Goal: Information Seeking & Learning: Learn about a topic

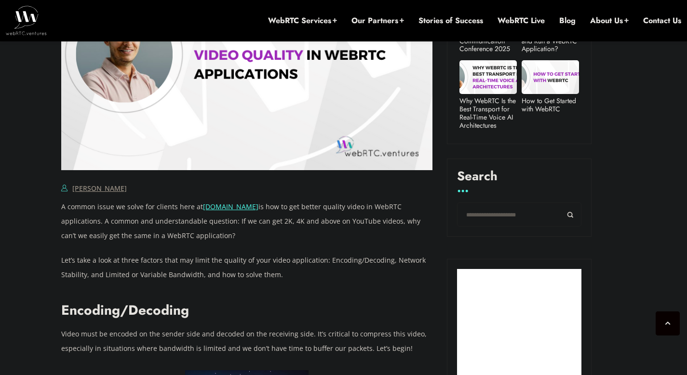
scroll to position [582, 0]
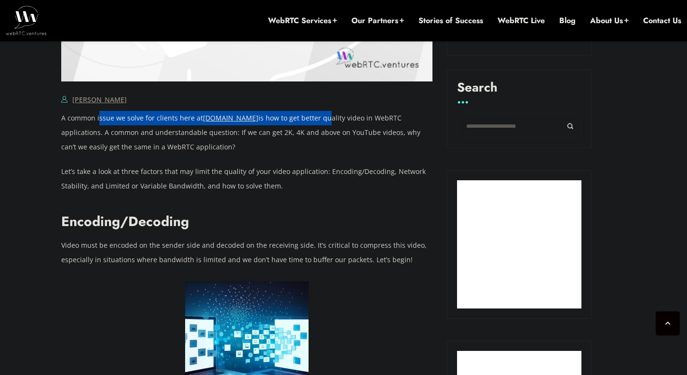
drag, startPoint x: 99, startPoint y: 121, endPoint x: 325, endPoint y: 121, distance: 226.5
click at [325, 121] on p "A common issue we solve for clients here at [DOMAIN_NAME] is how to get better …" at bounding box center [246, 132] width 371 height 43
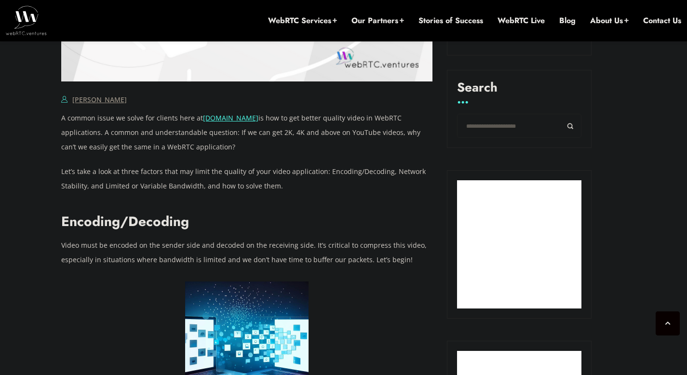
click at [332, 131] on p "A common issue we solve for clients here at [DOMAIN_NAME] is how to get better …" at bounding box center [246, 132] width 371 height 43
drag, startPoint x: 349, startPoint y: 120, endPoint x: 141, endPoint y: 126, distance: 207.8
click at [141, 126] on p "A common issue we solve for clients here at [DOMAIN_NAME] is how to get better …" at bounding box center [246, 132] width 371 height 43
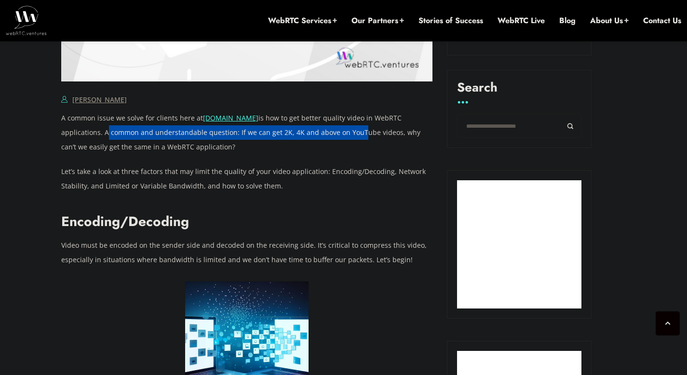
drag, startPoint x: 104, startPoint y: 133, endPoint x: 353, endPoint y: 133, distance: 249.6
click at [353, 133] on p "A common issue we solve for clients here at [DOMAIN_NAME] is how to get better …" at bounding box center [246, 132] width 371 height 43
drag, startPoint x: 353, startPoint y: 133, endPoint x: 366, endPoint y: 151, distance: 21.8
click at [353, 133] on p "A common issue we solve for clients here at [DOMAIN_NAME] is how to get better …" at bounding box center [246, 132] width 371 height 43
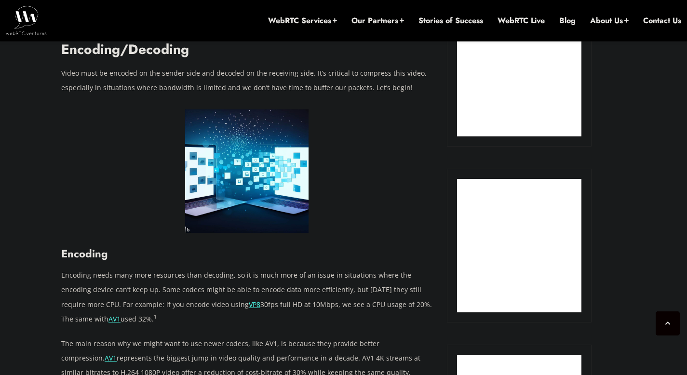
scroll to position [756, 0]
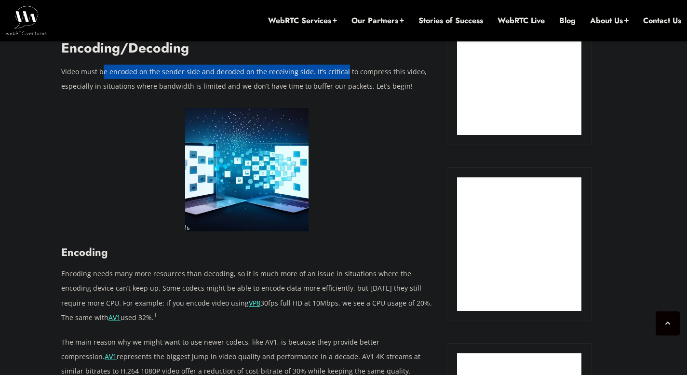
drag, startPoint x: 102, startPoint y: 76, endPoint x: 339, endPoint y: 68, distance: 237.2
click at [339, 68] on p "Video must be encoded on the sender side and decoded on the receiving side. It’…" at bounding box center [246, 79] width 371 height 29
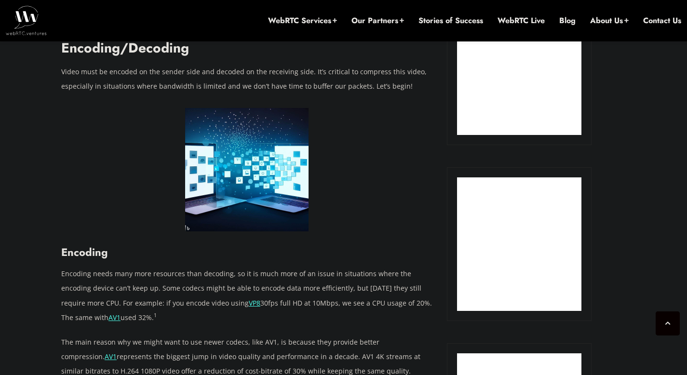
click at [198, 91] on p "Video must be encoded on the sender side and decoded on the receiving side. It’…" at bounding box center [246, 79] width 371 height 29
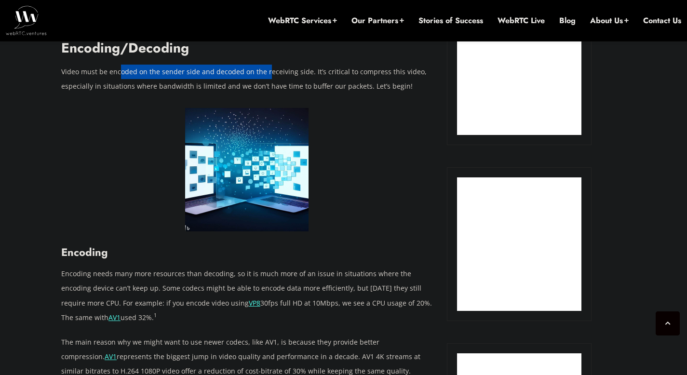
drag, startPoint x: 148, startPoint y: 74, endPoint x: 268, endPoint y: 76, distance: 120.5
click at [265, 70] on p "Video must be encoded on the sender side and decoded on the receiving side. It’…" at bounding box center [246, 79] width 371 height 29
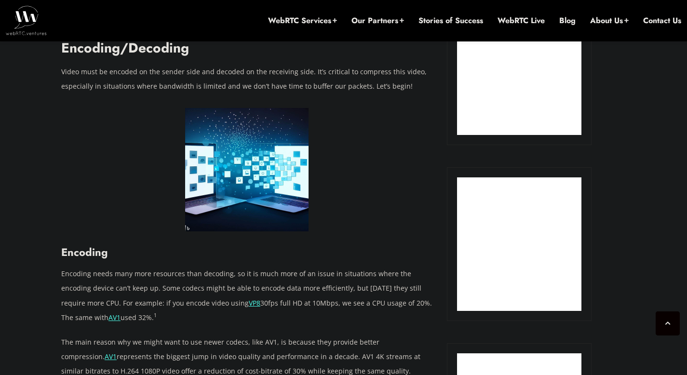
drag, startPoint x: 265, startPoint y: 88, endPoint x: 259, endPoint y: 88, distance: 5.8
click at [265, 88] on p "Video must be encoded on the sender side and decoded on the receiving side. It’…" at bounding box center [246, 79] width 371 height 29
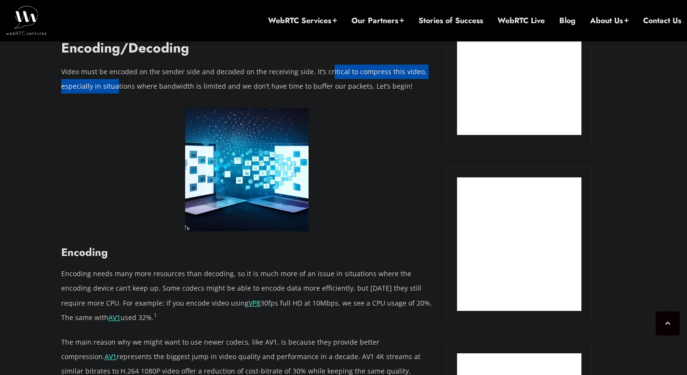
drag, startPoint x: 126, startPoint y: 79, endPoint x: 323, endPoint y: 68, distance: 197.4
click at [323, 68] on p "Video must be encoded on the sender side and decoded on the receiving side. It’…" at bounding box center [246, 79] width 371 height 29
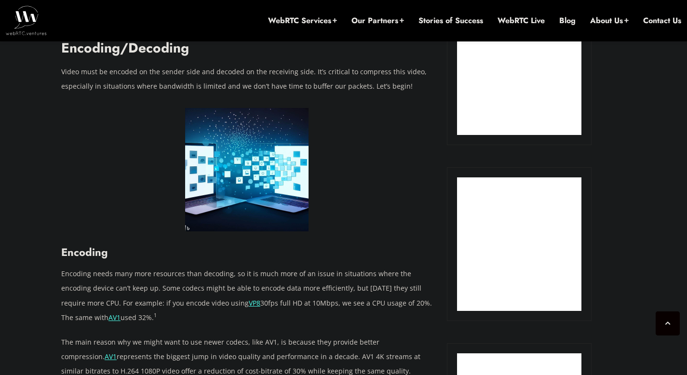
click at [315, 79] on p "Video must be encoded on the sender side and decoded on the receiving side. It’…" at bounding box center [246, 79] width 371 height 29
drag, startPoint x: 133, startPoint y: 77, endPoint x: 309, endPoint y: 73, distance: 175.9
click at [315, 71] on p "Video must be encoded on the sender side and decoded on the receiving side. It’…" at bounding box center [246, 79] width 371 height 29
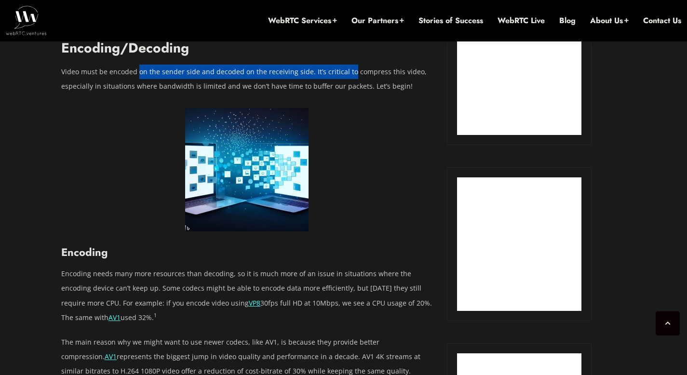
drag, startPoint x: 347, startPoint y: 72, endPoint x: 138, endPoint y: 71, distance: 209.1
click at [138, 71] on p "Video must be encoded on the sender side and decoded on the receiving side. It’…" at bounding box center [246, 79] width 371 height 29
drag, startPoint x: 138, startPoint y: 71, endPoint x: 374, endPoint y: 75, distance: 236.1
click at [373, 75] on p "Video must be encoded on the sender side and decoded on the receiving side. It’…" at bounding box center [246, 79] width 371 height 29
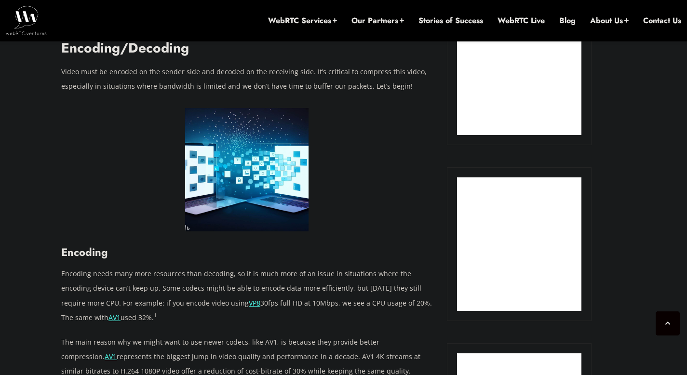
click at [375, 75] on p "Video must be encoded on the sender side and decoded on the receiving side. It’…" at bounding box center [246, 79] width 371 height 29
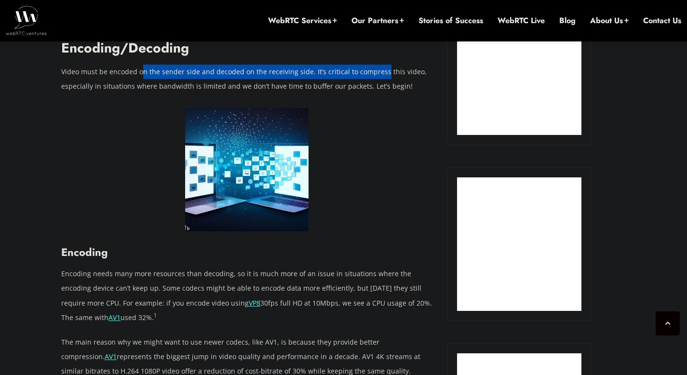
drag, startPoint x: 378, startPoint y: 75, endPoint x: 143, endPoint y: 76, distance: 235.2
click at [143, 76] on p "Video must be encoded on the sender side and decoded on the receiving side. It’…" at bounding box center [246, 79] width 371 height 29
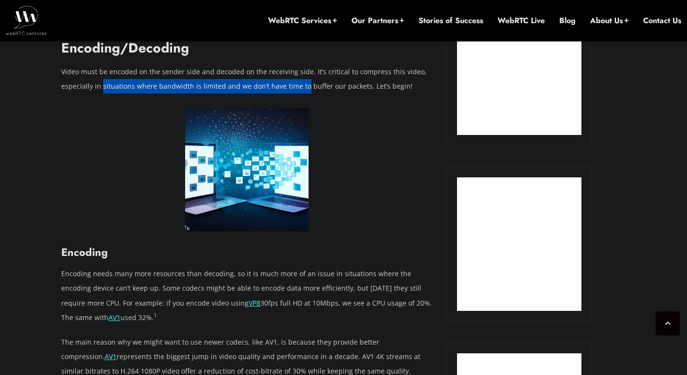
drag, startPoint x: 102, startPoint y: 88, endPoint x: 302, endPoint y: 88, distance: 200.0
click at [302, 88] on p "Video must be encoded on the sender side and decoded on the receiving side. It’…" at bounding box center [246, 79] width 371 height 29
drag, startPoint x: 360, startPoint y: 88, endPoint x: 134, endPoint y: 86, distance: 226.0
click at [134, 86] on p "Video must be encoded on the sender side and decoded on the receiving side. It’…" at bounding box center [246, 79] width 371 height 29
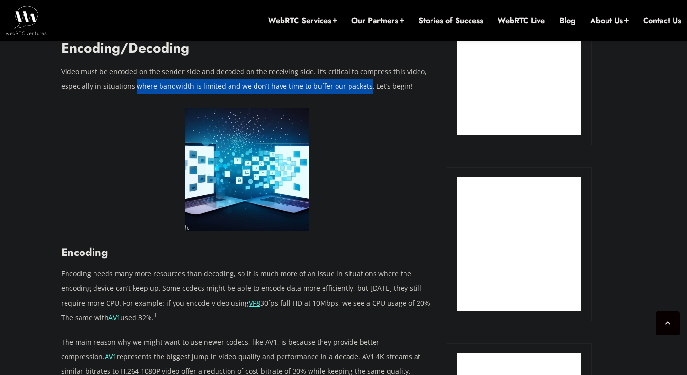
click at [134, 86] on p "Video must be encoded on the sender side and decoded on the receiving side. It’…" at bounding box center [246, 79] width 371 height 29
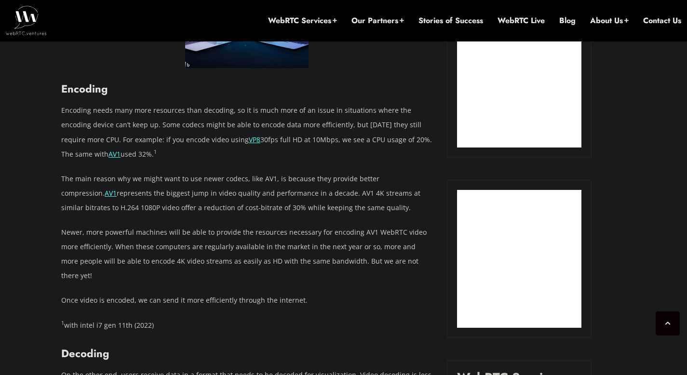
scroll to position [929, 0]
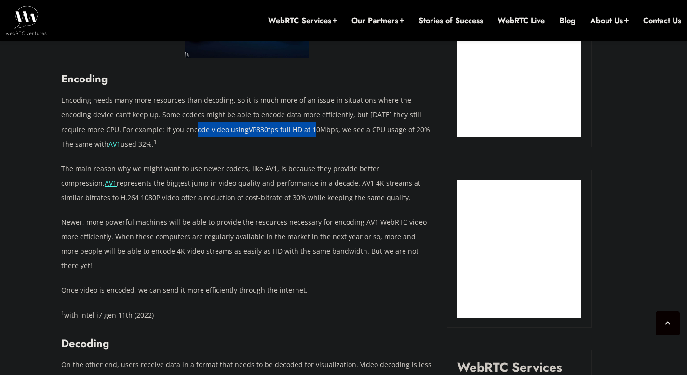
drag, startPoint x: 156, startPoint y: 130, endPoint x: 266, endPoint y: 133, distance: 109.9
click at [266, 133] on p "Encoding needs many more resources than decoding, so it is much more of an issu…" at bounding box center [246, 122] width 371 height 58
drag, startPoint x: 266, startPoint y: 133, endPoint x: 264, endPoint y: 138, distance: 5.0
click at [266, 134] on p "Encoding needs many more resources than decoding, so it is much more of an issu…" at bounding box center [246, 122] width 371 height 58
drag, startPoint x: 240, startPoint y: 131, endPoint x: 274, endPoint y: 133, distance: 33.8
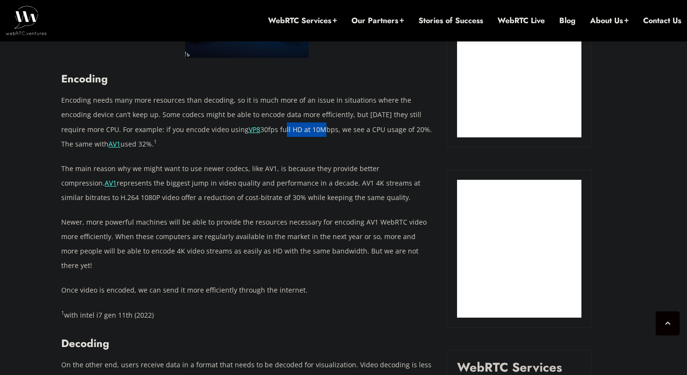
click at [273, 132] on p "Encoding needs many more resources than decoding, so it is much more of an issu…" at bounding box center [246, 122] width 371 height 58
click at [275, 140] on p "Encoding needs many more resources than decoding, so it is much more of an issu…" at bounding box center [246, 122] width 371 height 58
drag, startPoint x: 291, startPoint y: 131, endPoint x: 262, endPoint y: 130, distance: 28.9
click at [259, 129] on p "Encoding needs many more resources than decoding, so it is much more of an issu…" at bounding box center [246, 122] width 371 height 58
click at [263, 130] on p "Encoding needs many more resources than decoding, so it is much more of an issu…" at bounding box center [246, 122] width 371 height 58
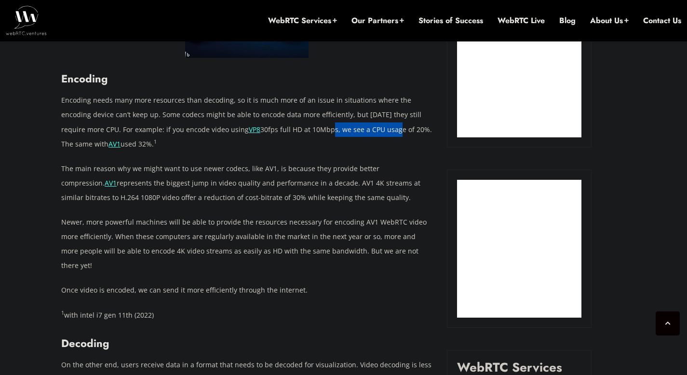
drag, startPoint x: 285, startPoint y: 130, endPoint x: 351, endPoint y: 134, distance: 66.6
click at [351, 134] on p "Encoding needs many more resources than decoding, so it is much more of an issu…" at bounding box center [246, 122] width 371 height 58
click at [355, 135] on p "Encoding needs many more resources than decoding, so it is much more of an issu…" at bounding box center [246, 122] width 371 height 58
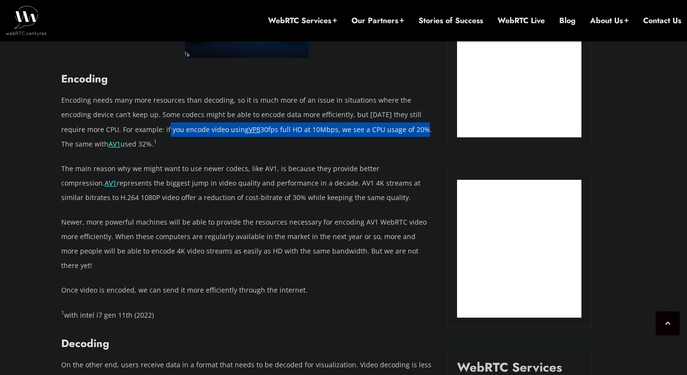
drag, startPoint x: 375, startPoint y: 130, endPoint x: 125, endPoint y: 122, distance: 249.7
click at [125, 122] on p "Encoding needs many more resources than decoding, so it is much more of an issu…" at bounding box center [246, 122] width 371 height 58
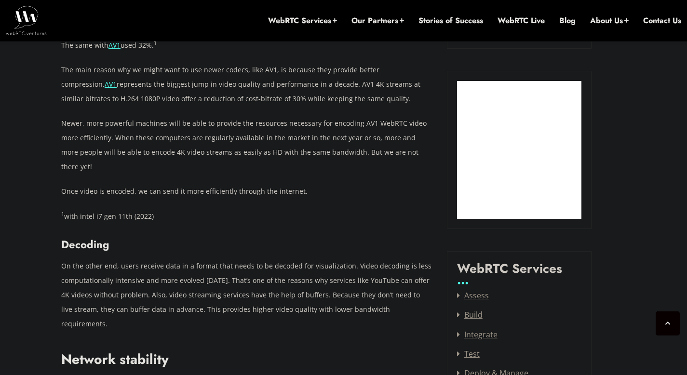
scroll to position [1045, 0]
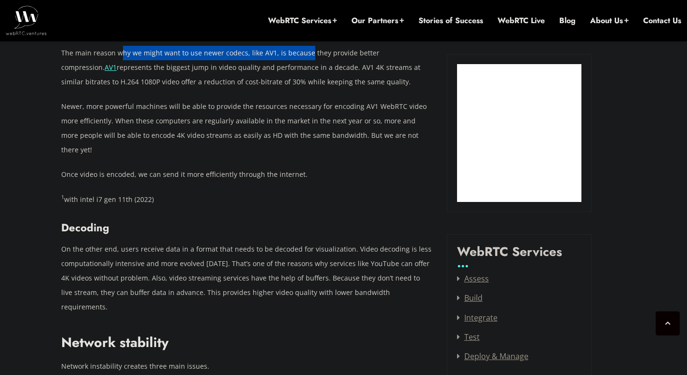
drag, startPoint x: 122, startPoint y: 50, endPoint x: 306, endPoint y: 56, distance: 183.7
click at [306, 56] on p "The main reason why we might want to use newer codecs, like AV1, is because the…" at bounding box center [246, 67] width 371 height 43
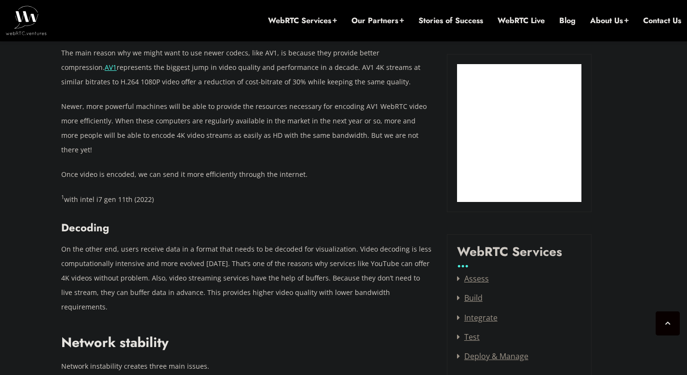
click at [310, 64] on p "The main reason why we might want to use newer codecs, like AV1, is because the…" at bounding box center [246, 67] width 371 height 43
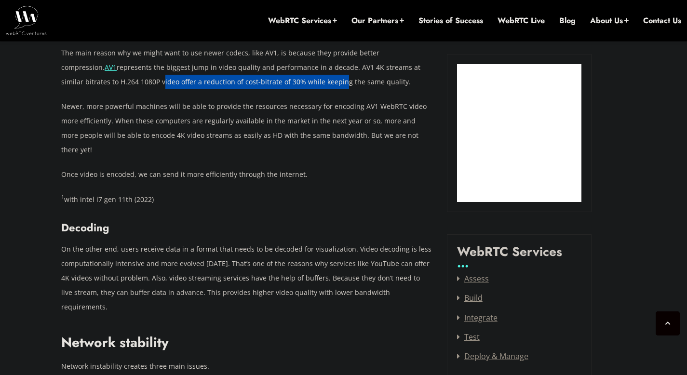
drag, startPoint x: 82, startPoint y: 83, endPoint x: 261, endPoint y: 80, distance: 178.8
click at [261, 80] on p "The main reason why we might want to use newer codecs, like AV1, is because the…" at bounding box center [246, 67] width 371 height 43
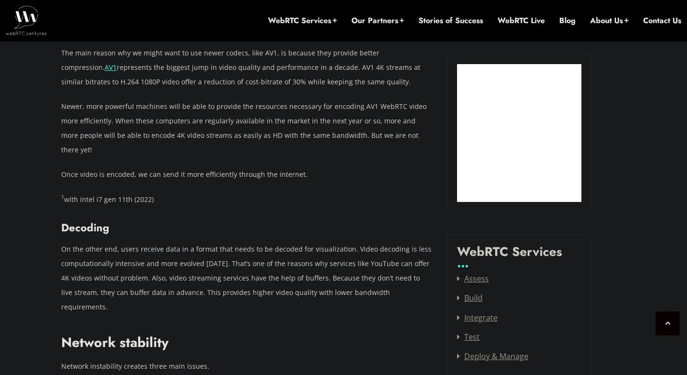
click at [264, 82] on p "The main reason why we might want to use newer codecs, like AV1, is because the…" at bounding box center [246, 67] width 371 height 43
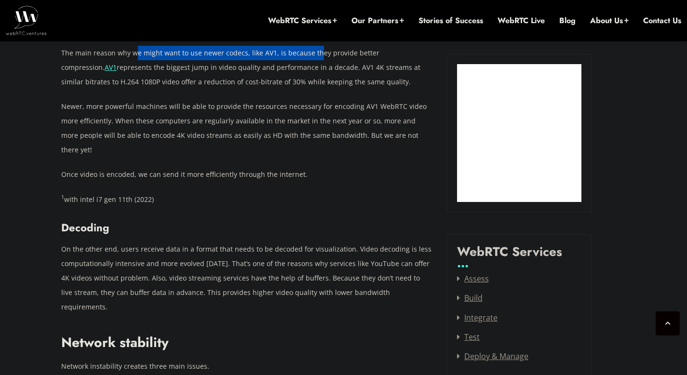
drag, startPoint x: 136, startPoint y: 53, endPoint x: 316, endPoint y: 53, distance: 179.7
click at [316, 53] on p "The main reason why we might want to use newer codecs, like AV1, is because the…" at bounding box center [246, 67] width 371 height 43
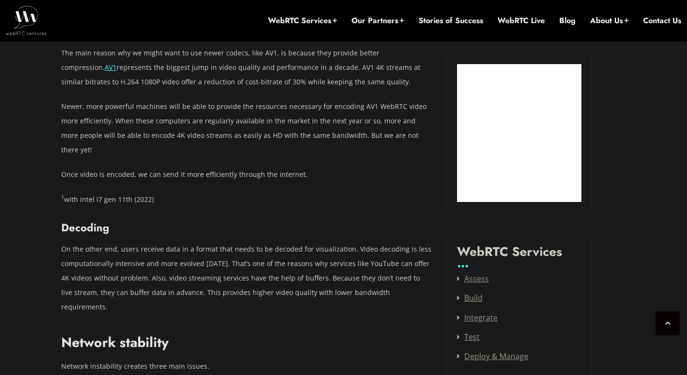
click at [321, 61] on p "The main reason why we might want to use newer codecs, like AV1, is because the…" at bounding box center [246, 67] width 371 height 43
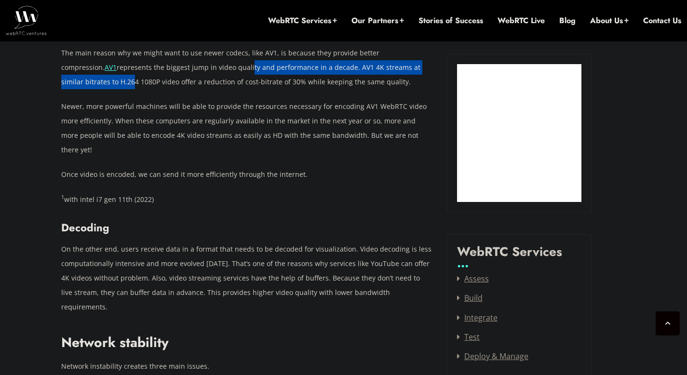
drag, startPoint x: 192, startPoint y: 70, endPoint x: 409, endPoint y: 75, distance: 216.9
click at [422, 74] on p "The main reason why we might want to use newer codecs, like AV1, is because the…" at bounding box center [246, 67] width 371 height 43
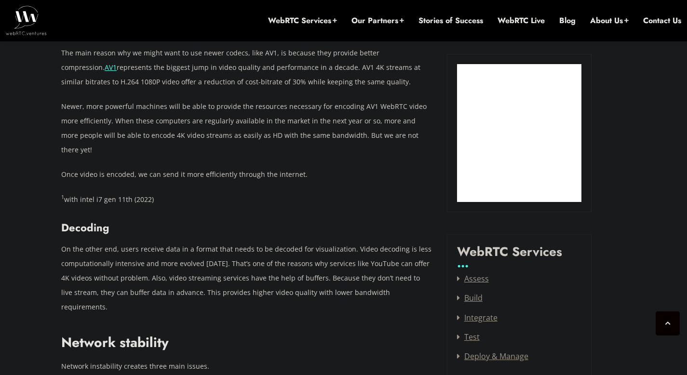
click at [390, 75] on p "The main reason why we might want to use newer codecs, like AV1, is because the…" at bounding box center [246, 67] width 371 height 43
drag, startPoint x: 212, startPoint y: 84, endPoint x: 261, endPoint y: 83, distance: 49.2
click at [261, 83] on p "The main reason why we might want to use newer codecs, like AV1, is because the…" at bounding box center [246, 67] width 371 height 43
click at [269, 84] on p "The main reason why we might want to use newer codecs, like AV1, is because the…" at bounding box center [246, 67] width 371 height 43
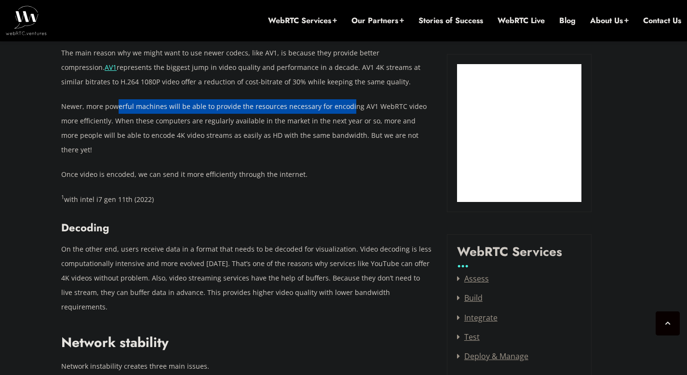
drag, startPoint x: 119, startPoint y: 109, endPoint x: 346, endPoint y: 102, distance: 227.1
click at [346, 102] on p "Newer, more powerful machines will be able to provide the resources necessary f…" at bounding box center [246, 128] width 371 height 58
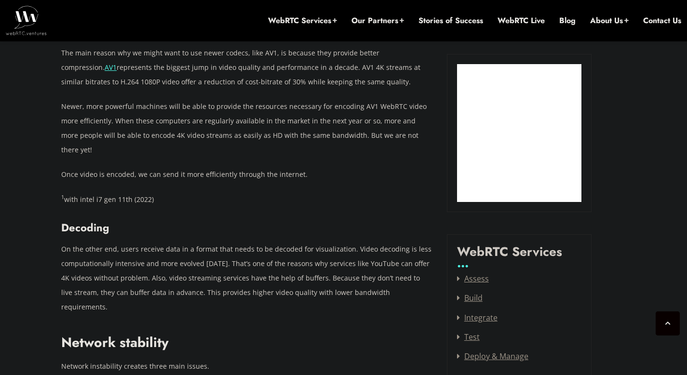
click at [345, 115] on p "Newer, more powerful machines will be able to provide the resources necessary f…" at bounding box center [246, 128] width 371 height 58
drag, startPoint x: 211, startPoint y: 125, endPoint x: 315, endPoint y: 126, distance: 104.6
click at [315, 126] on p "Newer, more powerful machines will be able to provide the resources necessary f…" at bounding box center [246, 128] width 371 height 58
click at [328, 134] on p "Newer, more powerful machines will be able to provide the resources necessary f…" at bounding box center [246, 128] width 371 height 58
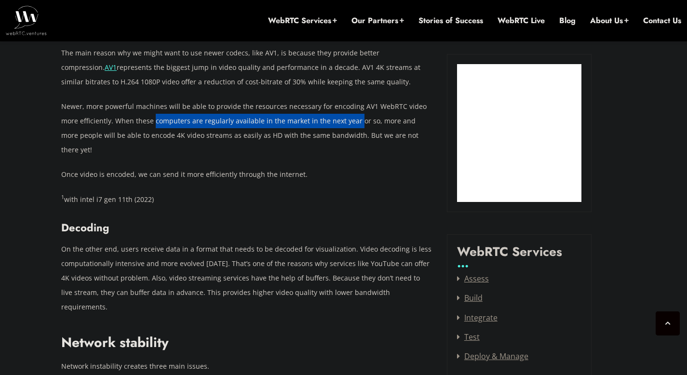
drag, startPoint x: 354, startPoint y: 124, endPoint x: 152, endPoint y: 123, distance: 201.4
click at [152, 123] on p "Newer, more powerful machines will be able to provide the resources necessary f…" at bounding box center [246, 128] width 371 height 58
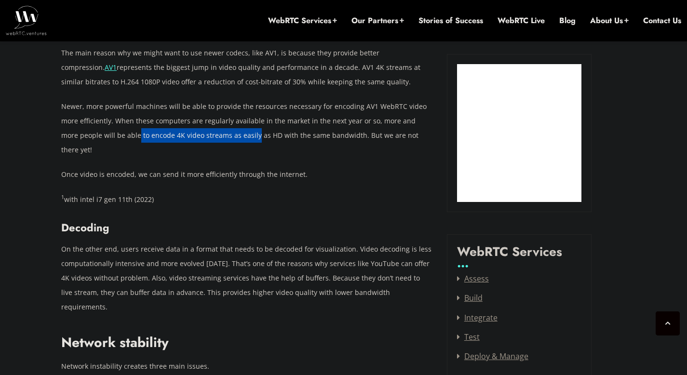
drag, startPoint x: 120, startPoint y: 138, endPoint x: 237, endPoint y: 134, distance: 117.2
click at [237, 134] on p "Newer, more powerful machines will be able to provide the resources necessary f…" at bounding box center [246, 128] width 371 height 58
drag, startPoint x: 243, startPoint y: 138, endPoint x: 256, endPoint y: 142, distance: 13.1
click at [244, 138] on p "Newer, more powerful machines will be able to provide the resources necessary f…" at bounding box center [246, 128] width 371 height 58
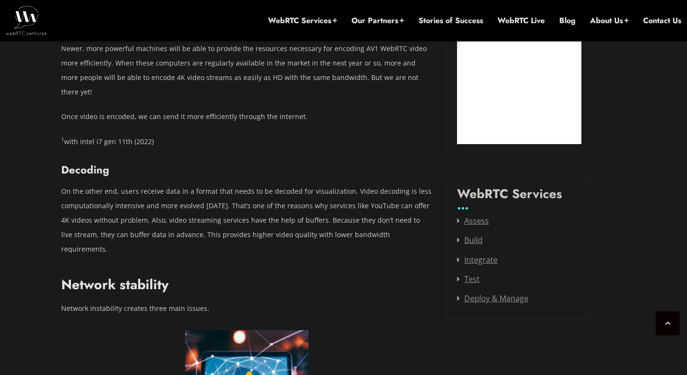
scroll to position [1160, 0]
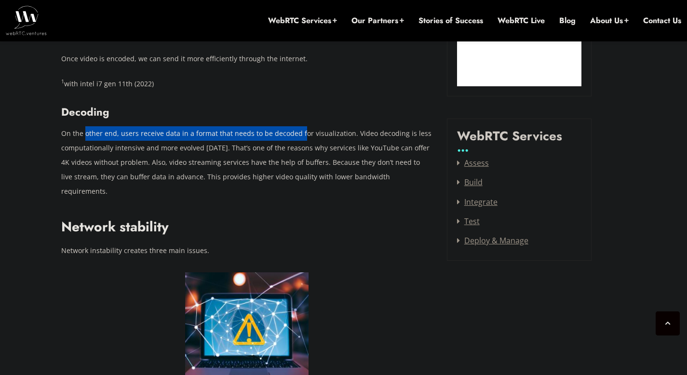
drag, startPoint x: 85, startPoint y: 120, endPoint x: 300, endPoint y: 125, distance: 215.0
click at [300, 126] on p "On the other end, users receive data in a format that needs to be decoded for v…" at bounding box center [246, 162] width 371 height 72
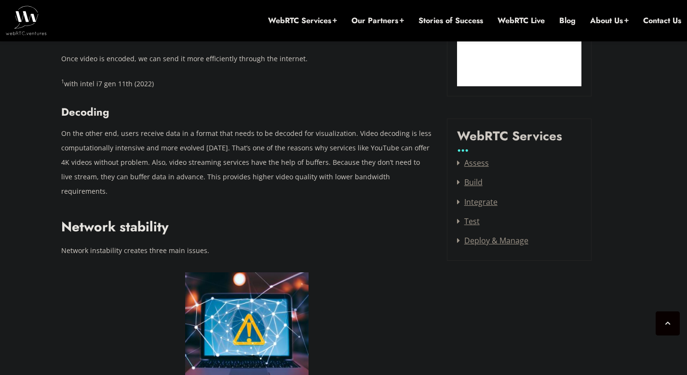
click at [302, 133] on p "On the other end, users receive data in a format that needs to be decoded for v…" at bounding box center [246, 162] width 371 height 72
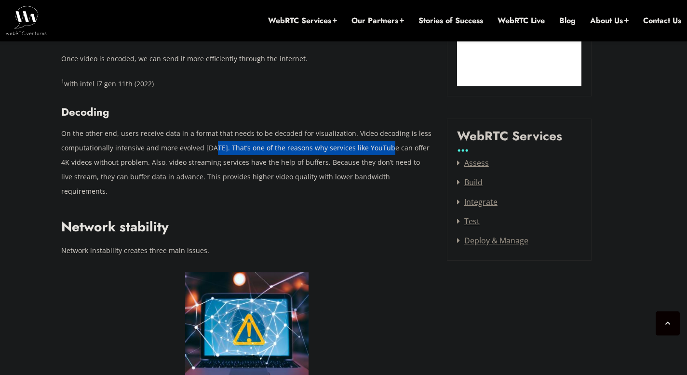
drag, startPoint x: 384, startPoint y: 136, endPoint x: 213, endPoint y: 132, distance: 171.1
click at [213, 132] on p "On the other end, users receive data in a format that needs to be decoded for v…" at bounding box center [246, 162] width 371 height 72
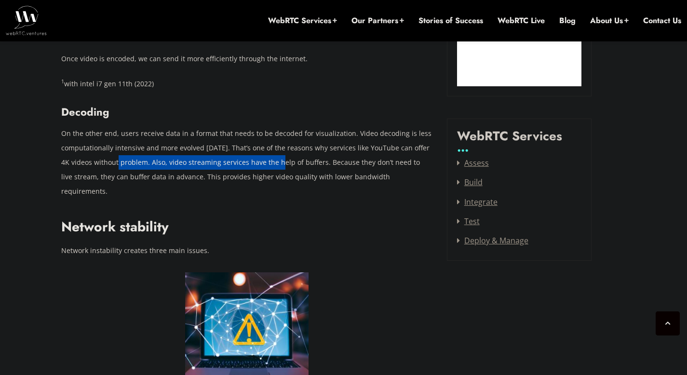
drag, startPoint x: 109, startPoint y: 150, endPoint x: 270, endPoint y: 150, distance: 160.9
click at [270, 150] on p "On the other end, users receive data in a format that needs to be decoded for v…" at bounding box center [246, 162] width 371 height 72
click at [269, 153] on p "On the other end, users receive data in a format that needs to be decoded for v…" at bounding box center [246, 162] width 371 height 72
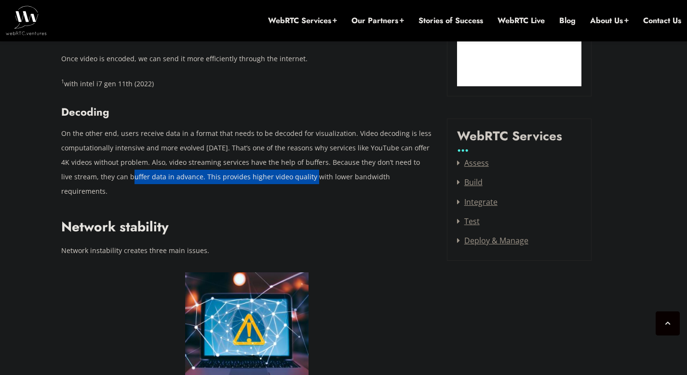
drag, startPoint x: 122, startPoint y: 163, endPoint x: 301, endPoint y: 164, distance: 179.3
click at [301, 164] on p "On the other end, users receive data in a format that needs to be decoded for v…" at bounding box center [246, 162] width 371 height 72
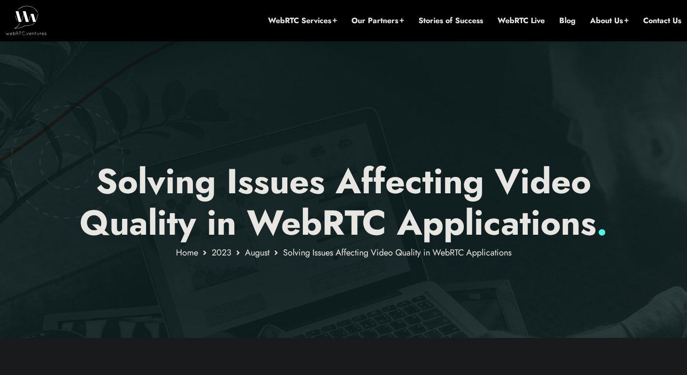
scroll to position [0, 0]
